Goal: Information Seeking & Learning: Learn about a topic

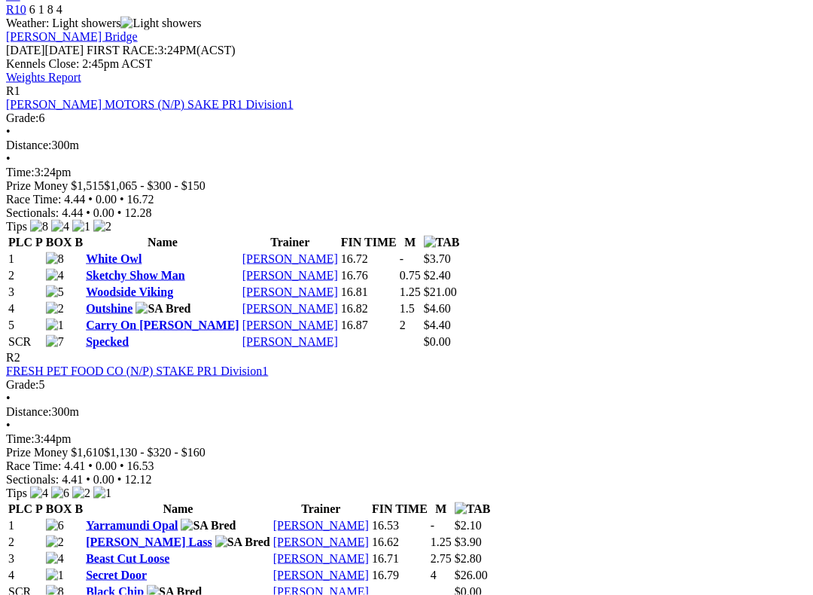
scroll to position [637, 0]
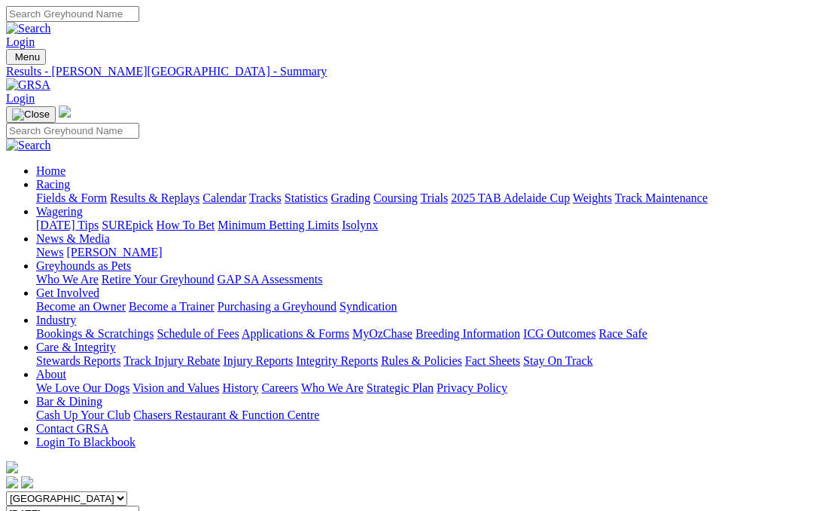
scroll to position [680, 0]
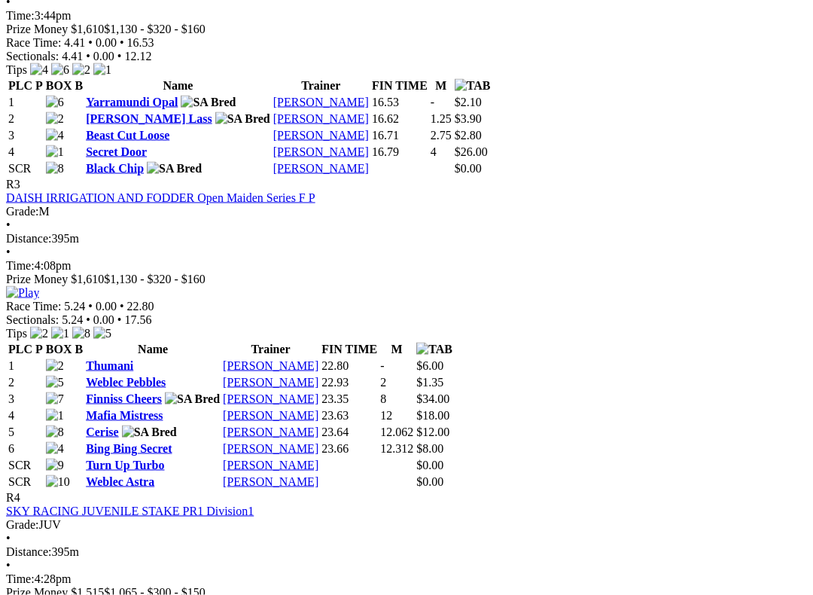
scroll to position [1079, 0]
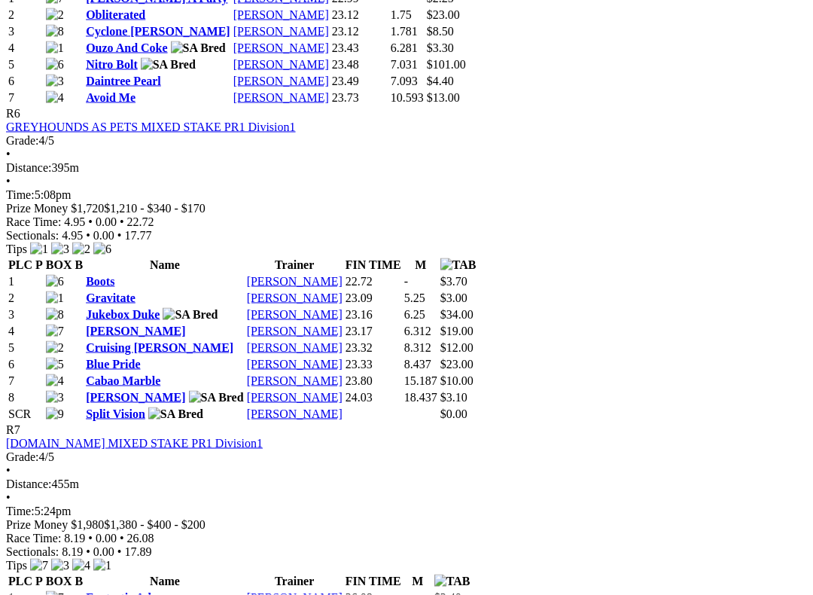
scroll to position [2013, 0]
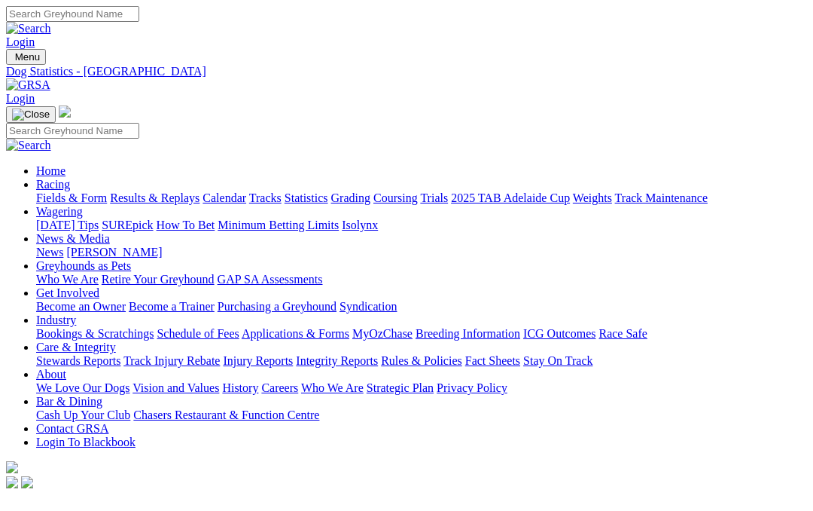
click at [62, 191] on link "Fields & Form" at bounding box center [71, 197] width 71 height 13
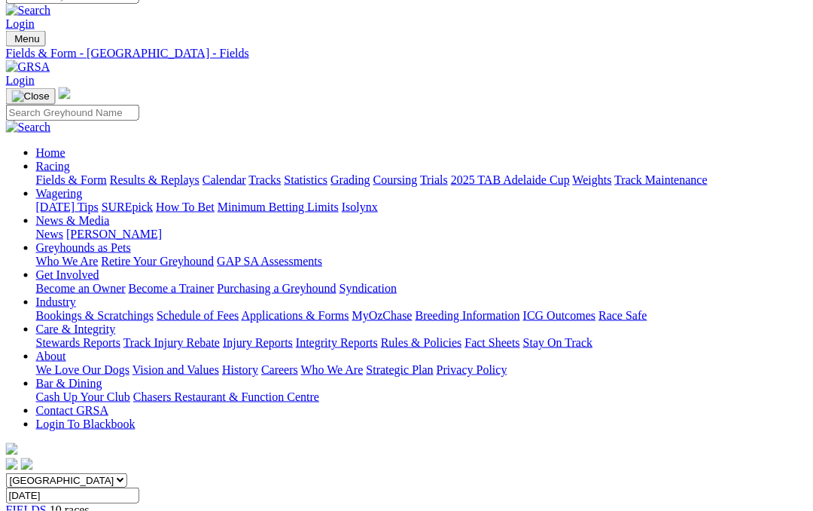
scroll to position [0, 391]
